Goal: Navigation & Orientation: Find specific page/section

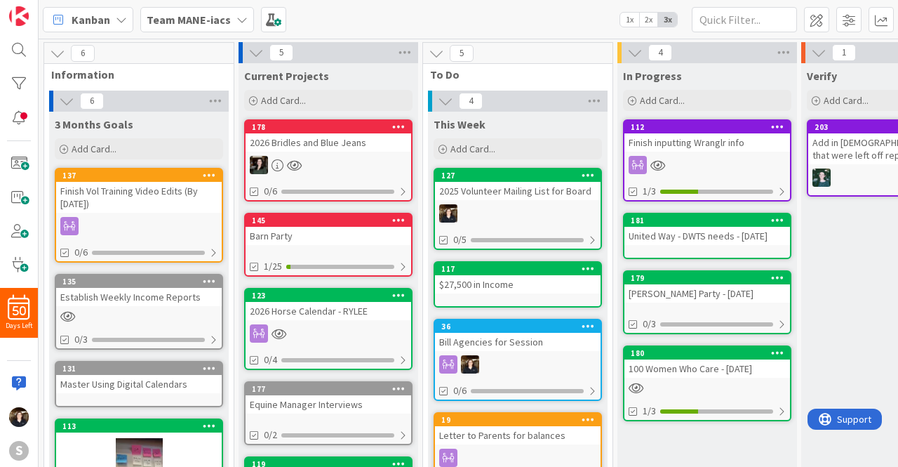
click at [237, 23] on icon at bounding box center [242, 19] width 11 height 11
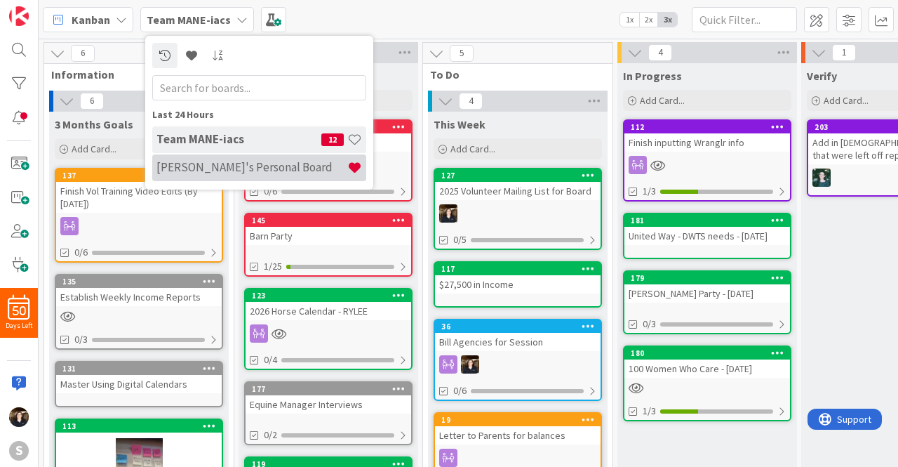
click at [229, 160] on h4 "Kristen's Personal Board" at bounding box center [252, 167] width 191 height 14
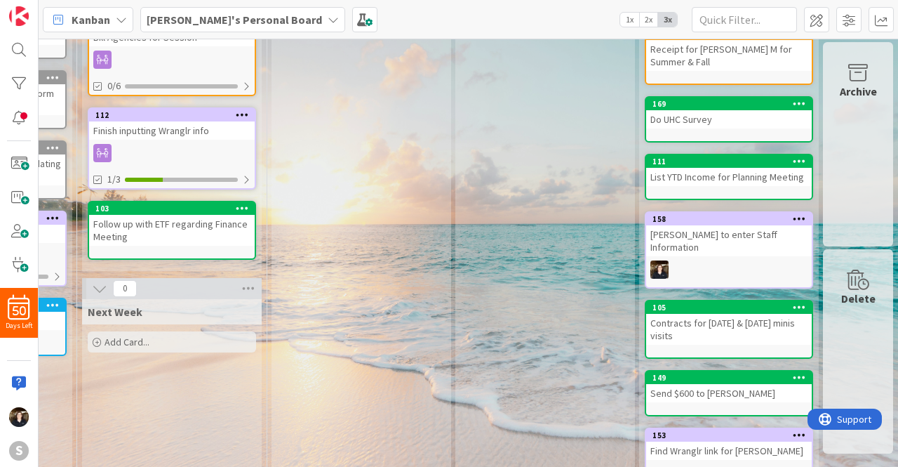
scroll to position [222, 355]
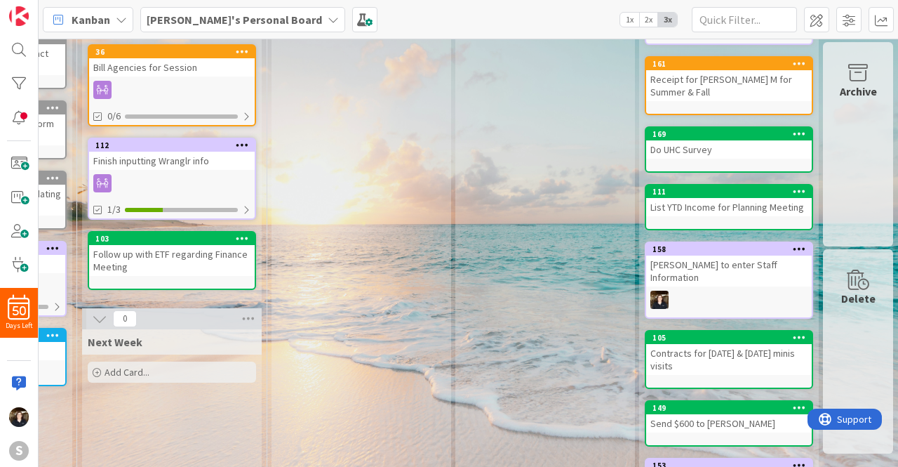
click at [856, 319] on div "Delete" at bounding box center [858, 351] width 70 height 204
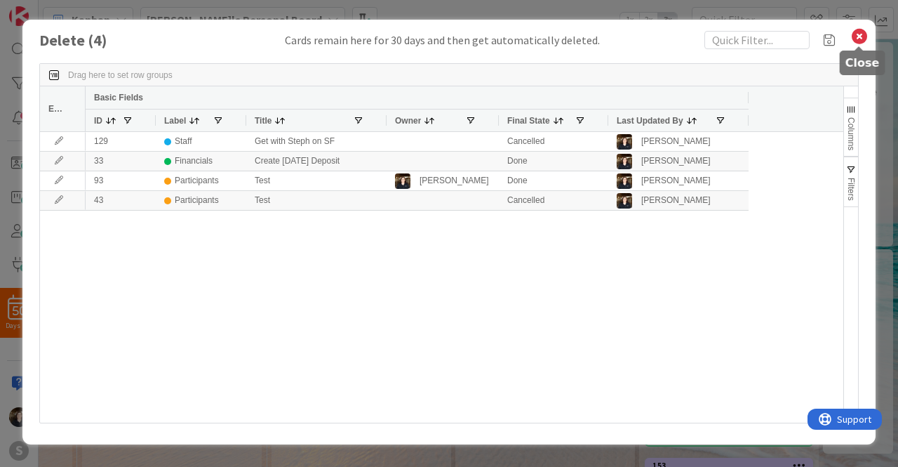
click at [859, 33] on icon at bounding box center [860, 37] width 18 height 20
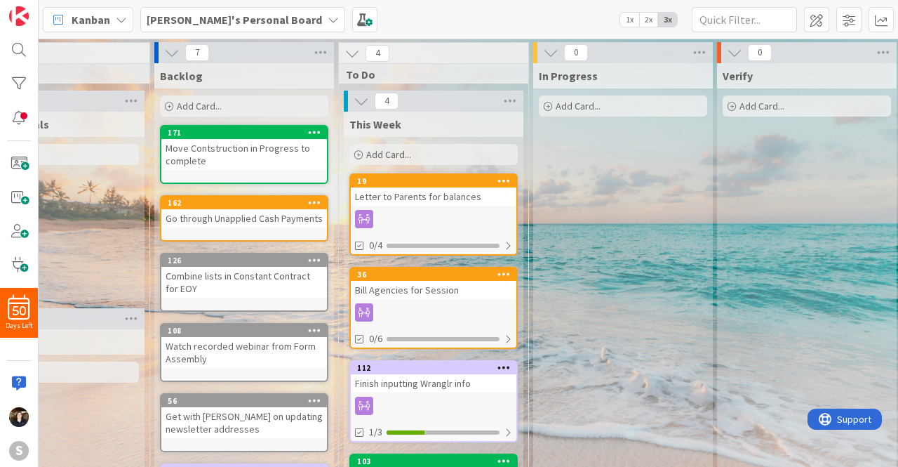
scroll to position [0, 84]
click at [233, 15] on b "Kristen's Personal Board" at bounding box center [234, 20] width 175 height 14
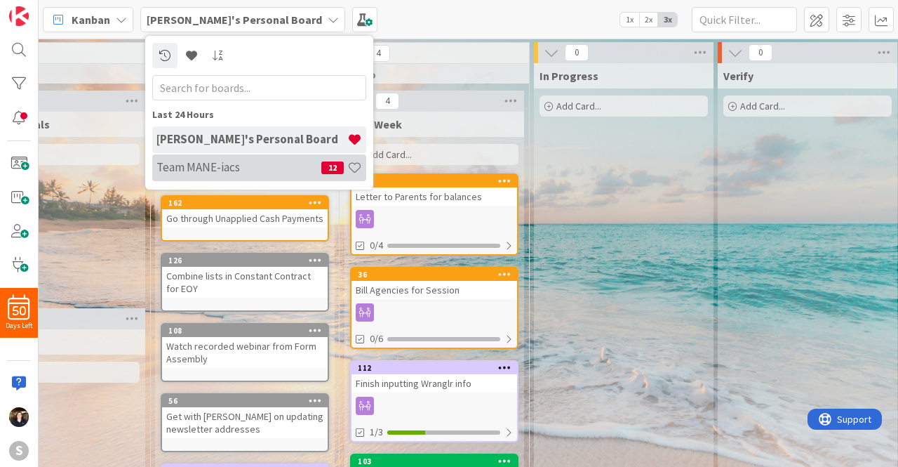
click at [200, 171] on h4 "Team MANE-iacs" at bounding box center [239, 167] width 165 height 14
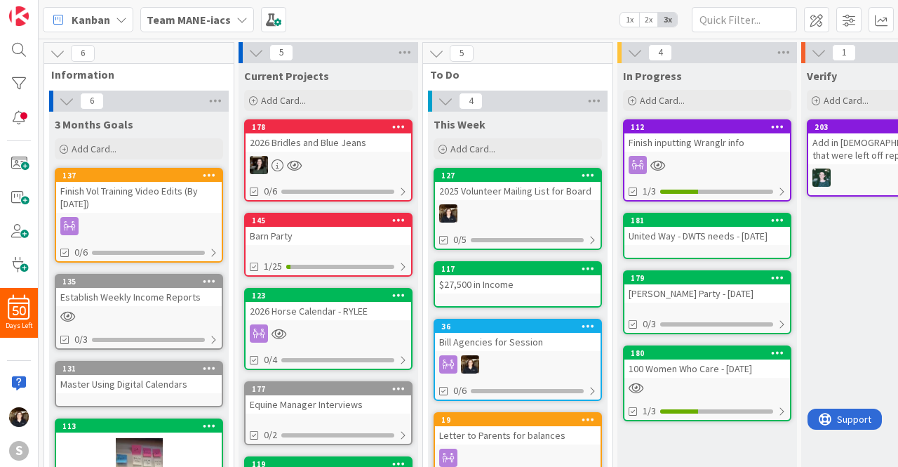
click at [204, 26] on b "Team MANE-iacs" at bounding box center [189, 20] width 84 height 14
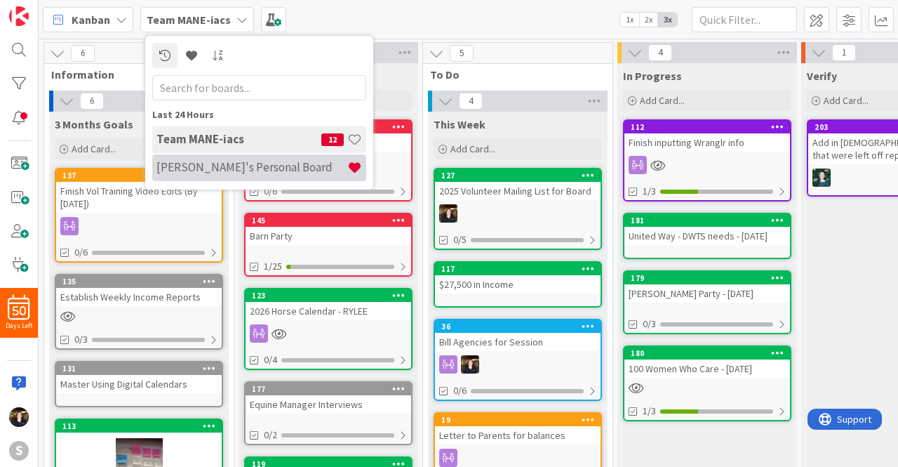
click at [253, 168] on h4 "Kristen's Personal Board" at bounding box center [252, 167] width 191 height 14
